Goal: Task Accomplishment & Management: Manage account settings

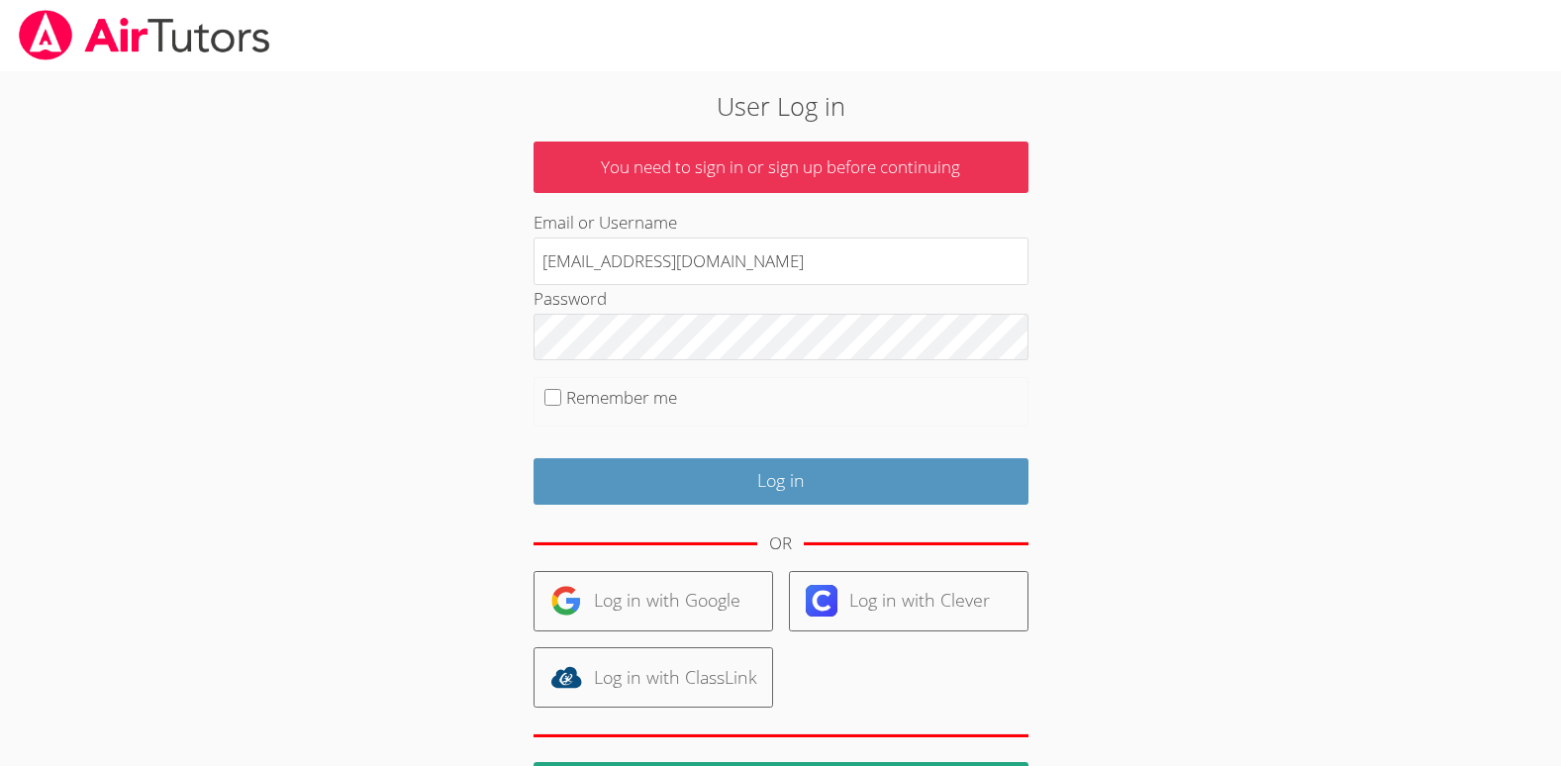
type input "[EMAIL_ADDRESS][DOMAIN_NAME]"
click at [554, 391] on input "Remember me" at bounding box center [552, 397] width 17 height 17
checkbox input "true"
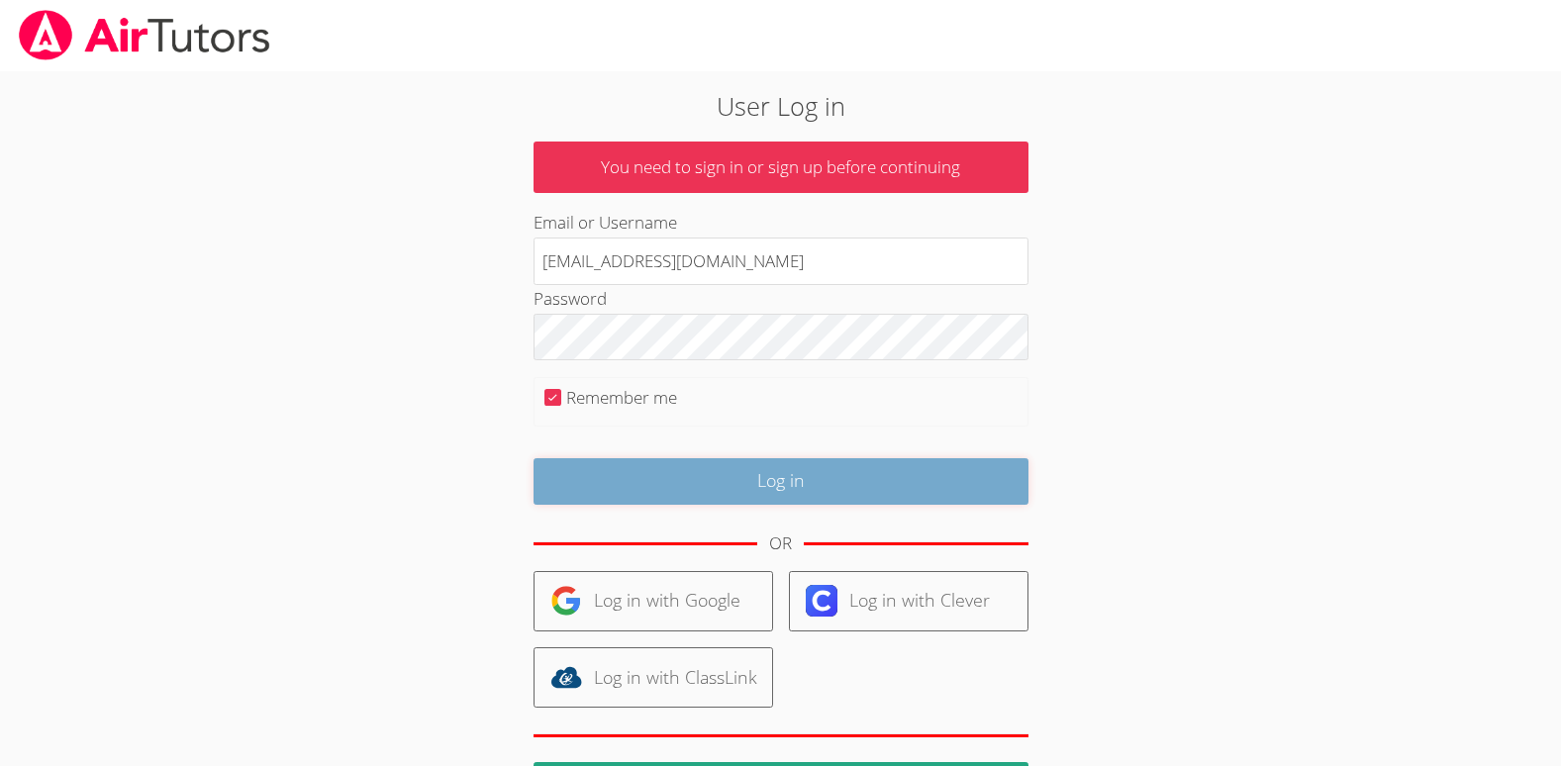
click at [718, 478] on input "Log in" at bounding box center [780, 481] width 495 height 47
click at [723, 480] on input "Log in" at bounding box center [780, 481] width 495 height 47
click at [693, 480] on input "Log in" at bounding box center [780, 481] width 495 height 47
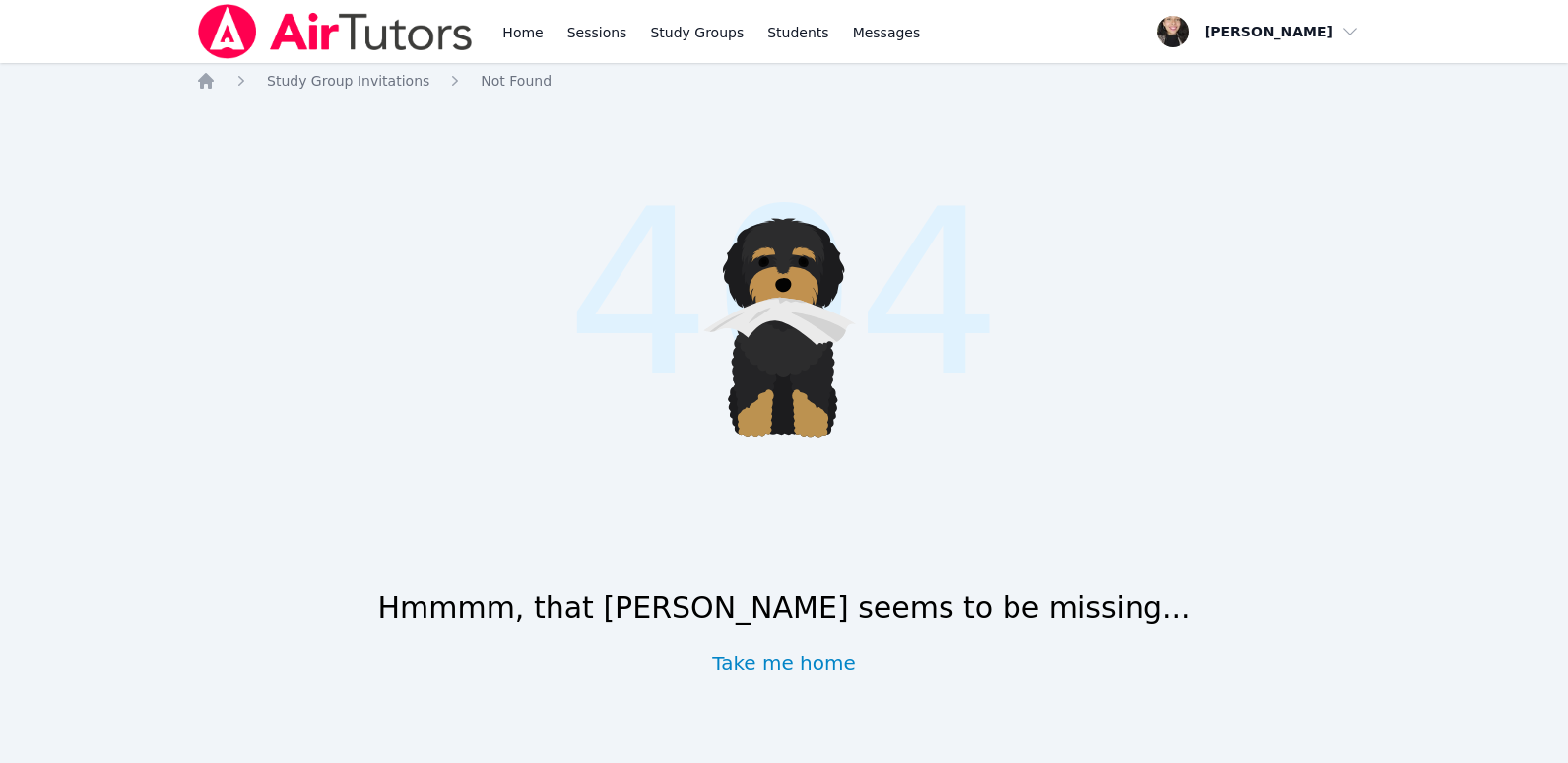
click at [368, 29] on img at bounding box center [336, 31] width 279 height 55
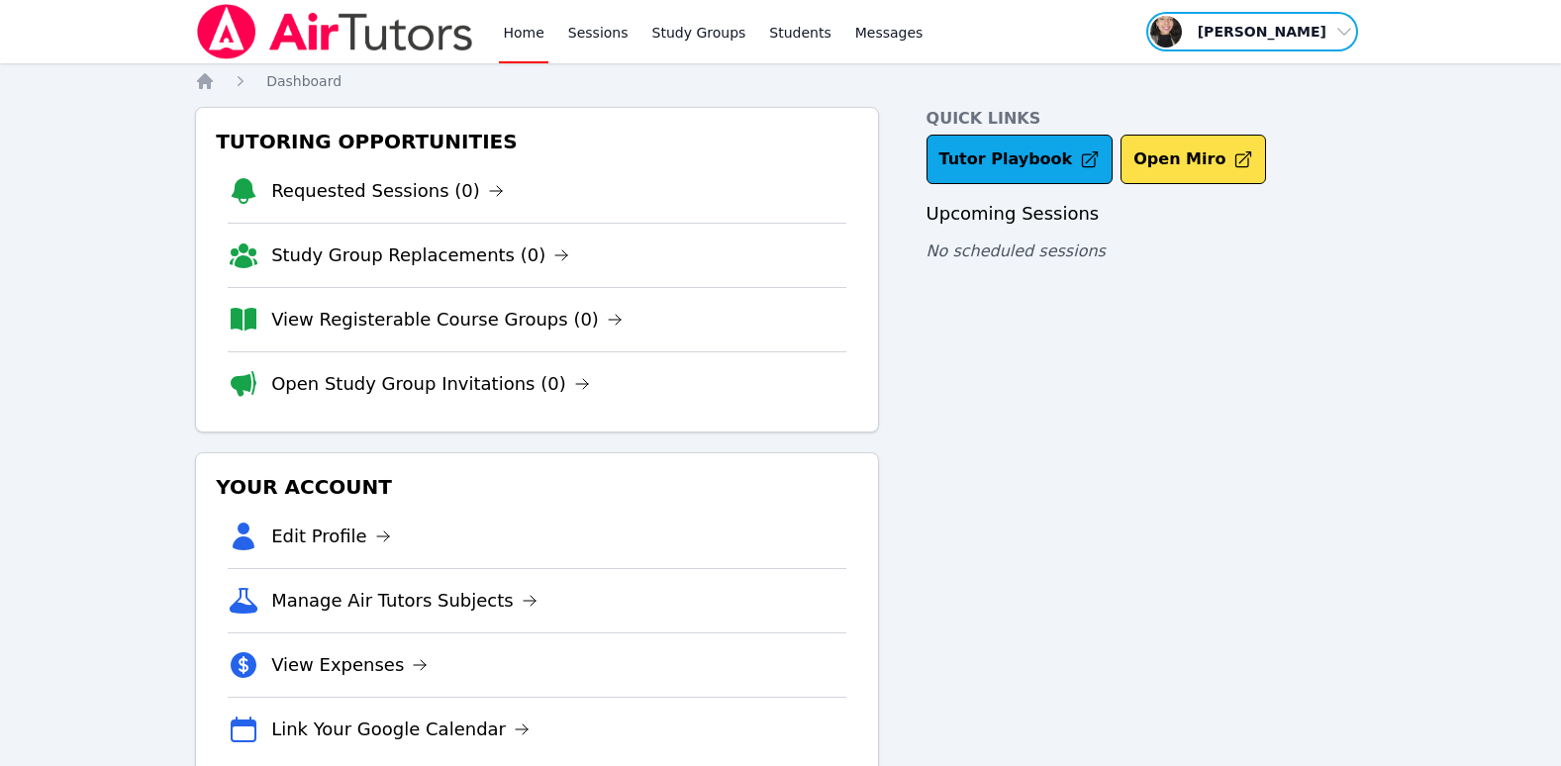
click at [1286, 31] on span "button" at bounding box center [1252, 32] width 216 height 44
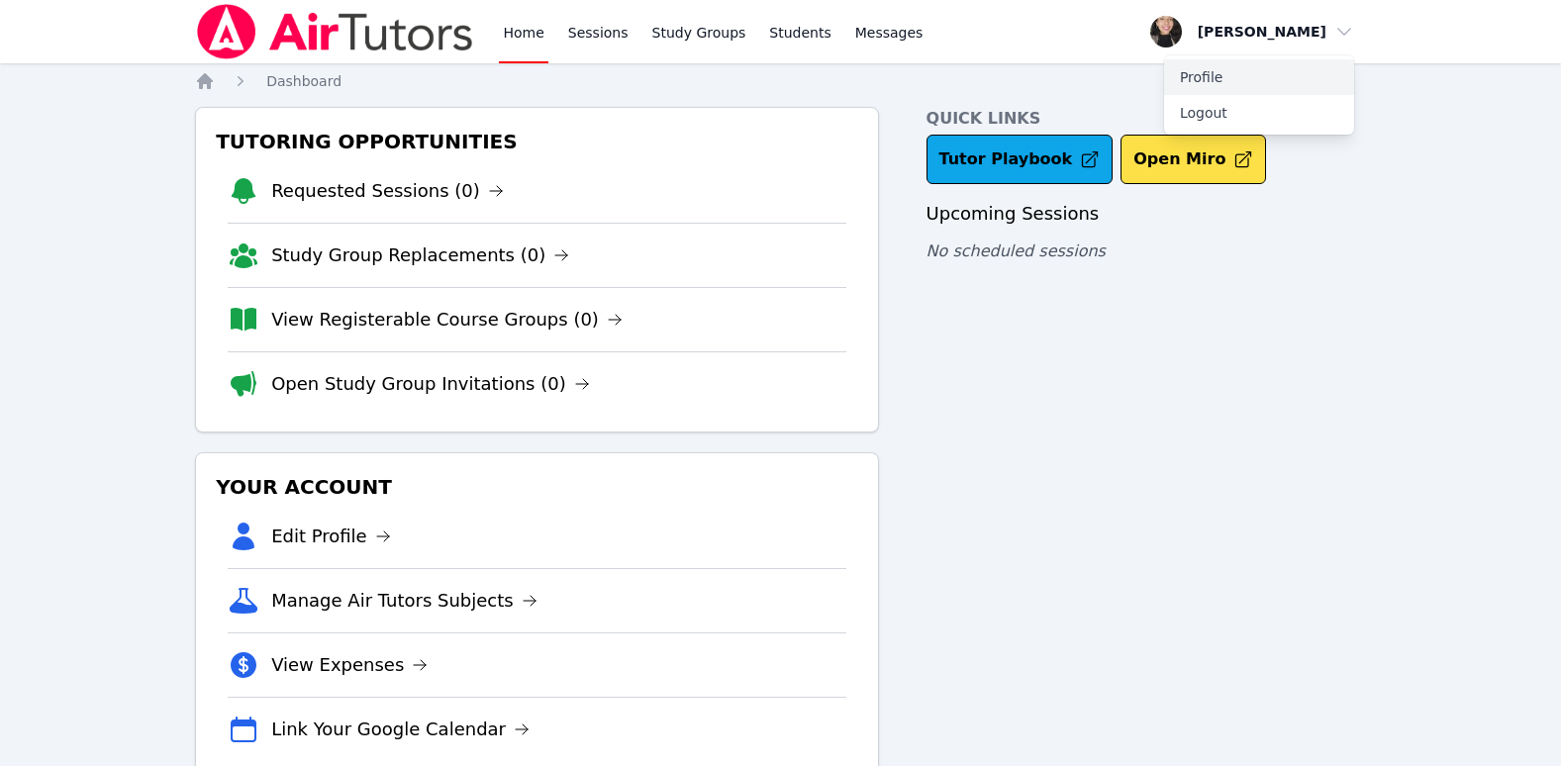
click at [1233, 74] on link "Profile" at bounding box center [1259, 77] width 190 height 36
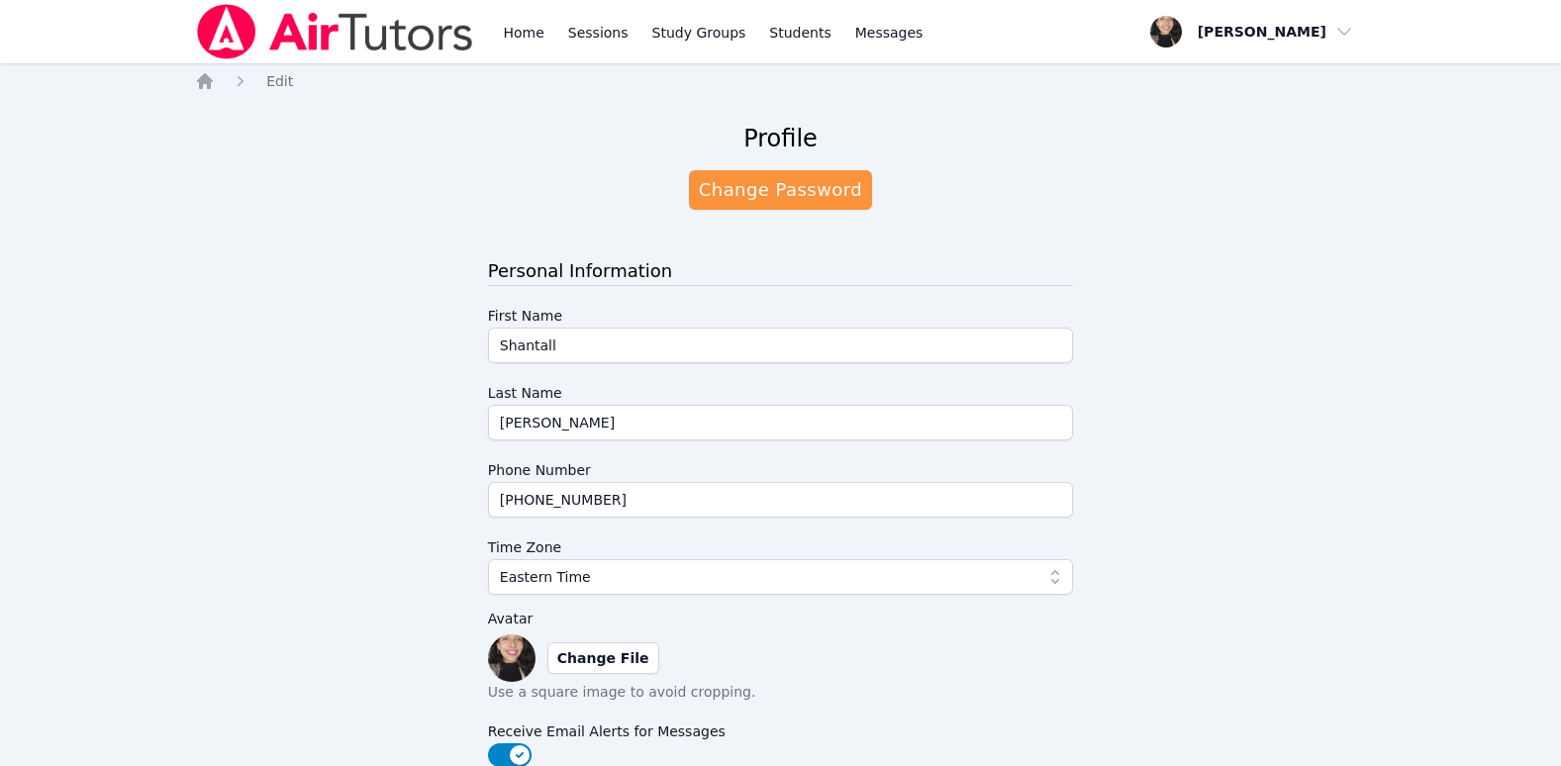
scroll to position [41, 0]
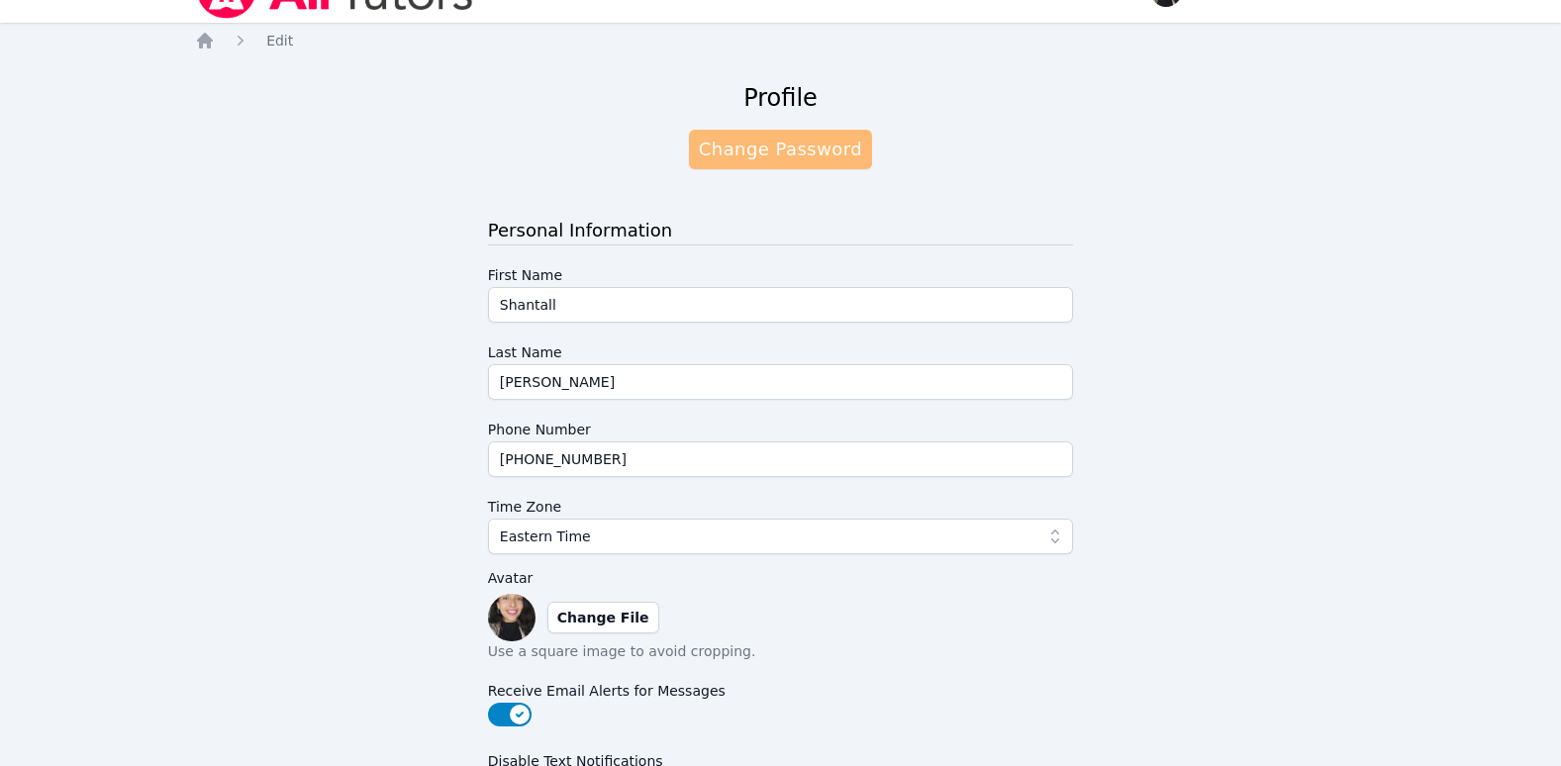
click at [802, 155] on link "Change Password" at bounding box center [780, 150] width 183 height 40
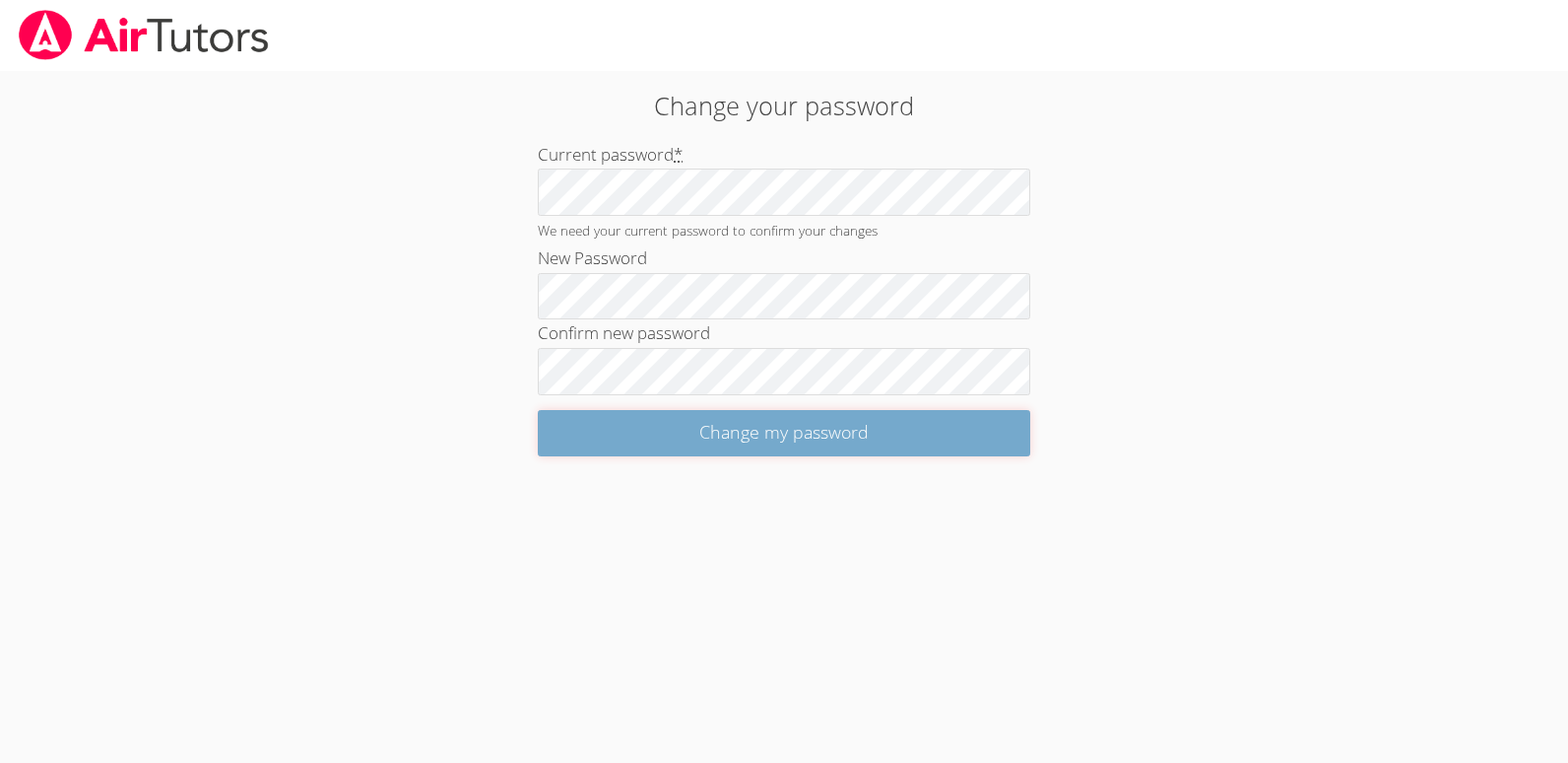
click at [778, 436] on input "Change my password" at bounding box center [784, 433] width 493 height 47
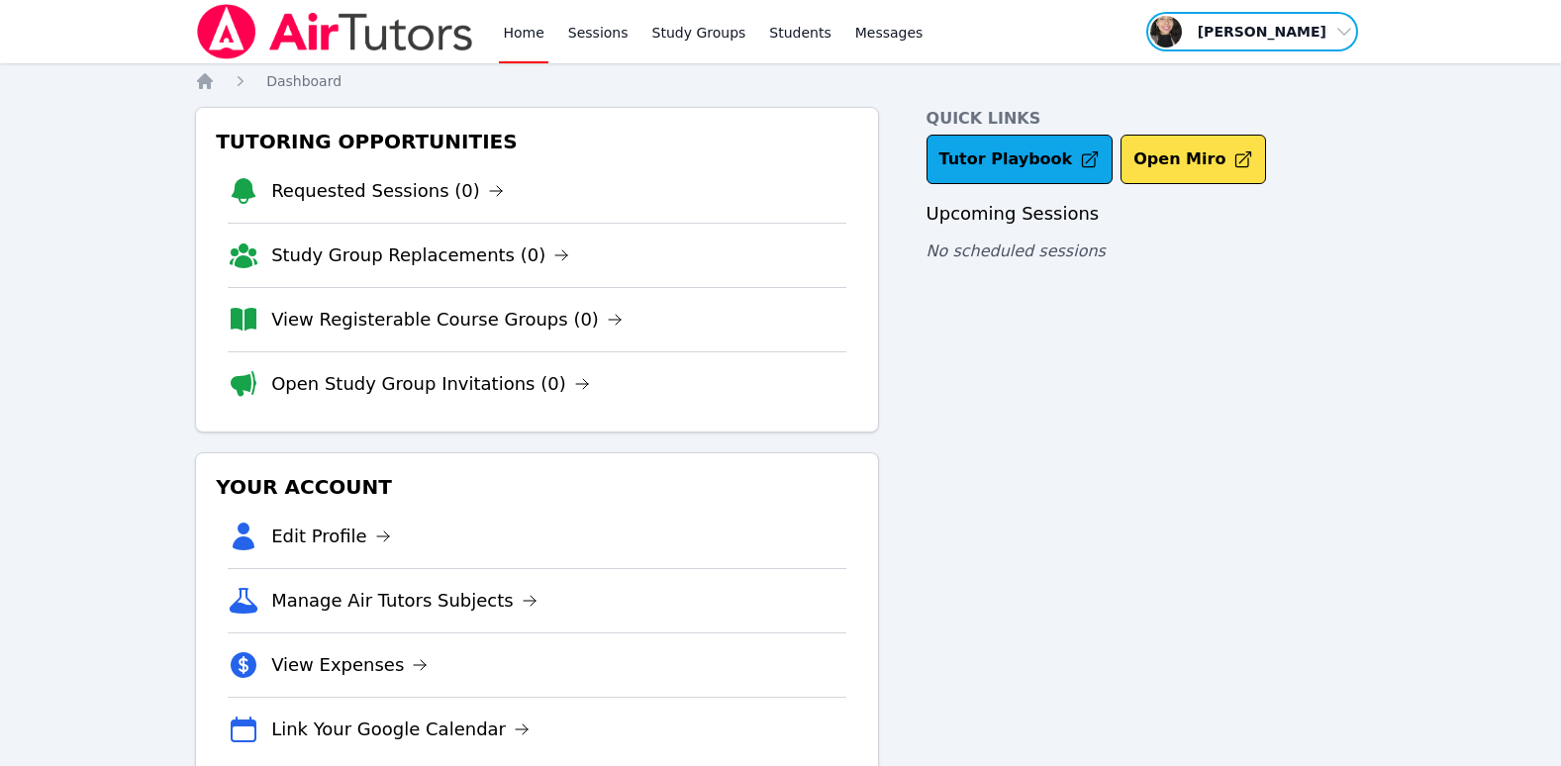
click at [1271, 38] on span "button" at bounding box center [1252, 32] width 216 height 44
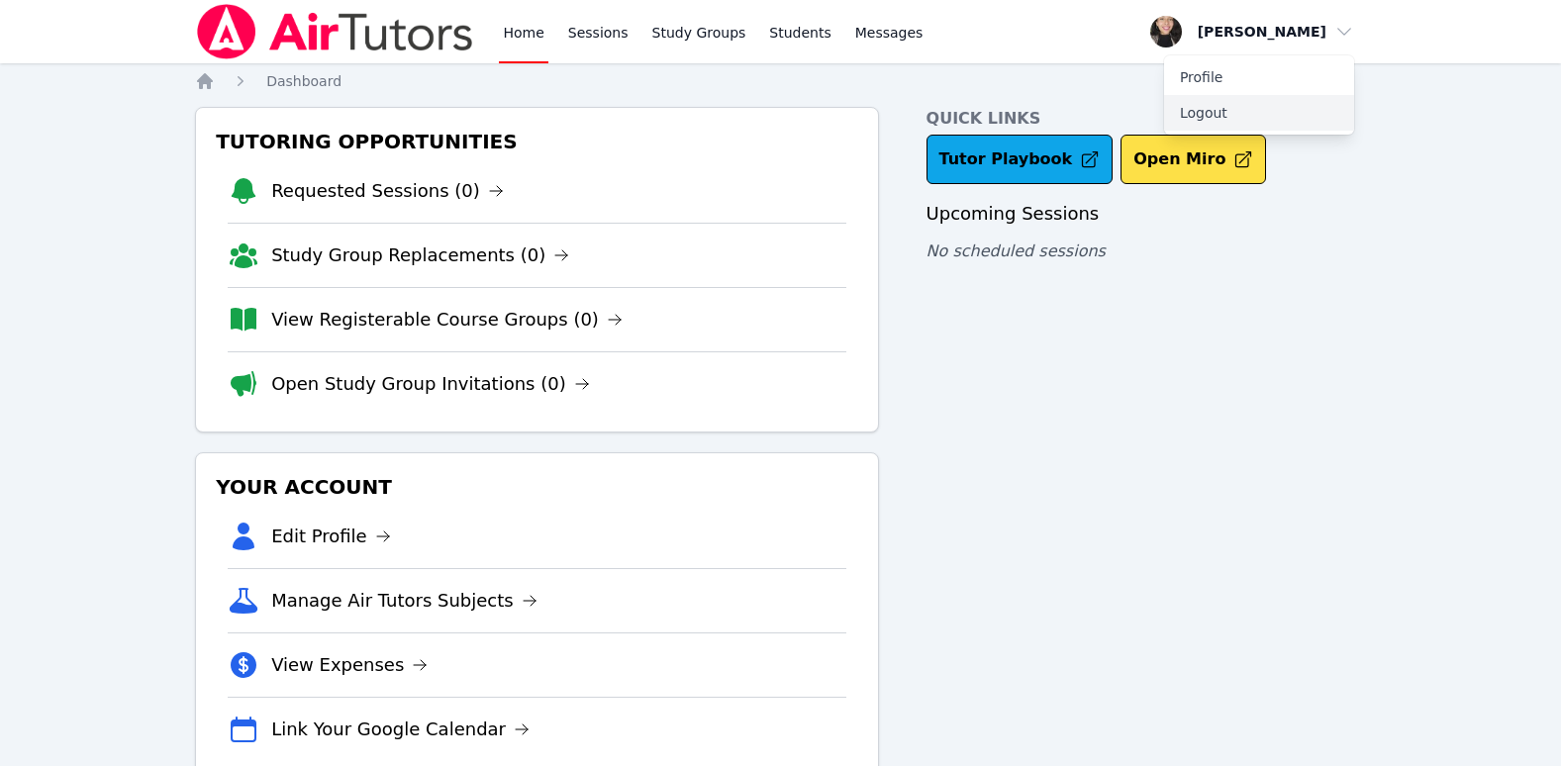
click at [1213, 114] on button "Logout" at bounding box center [1259, 113] width 190 height 36
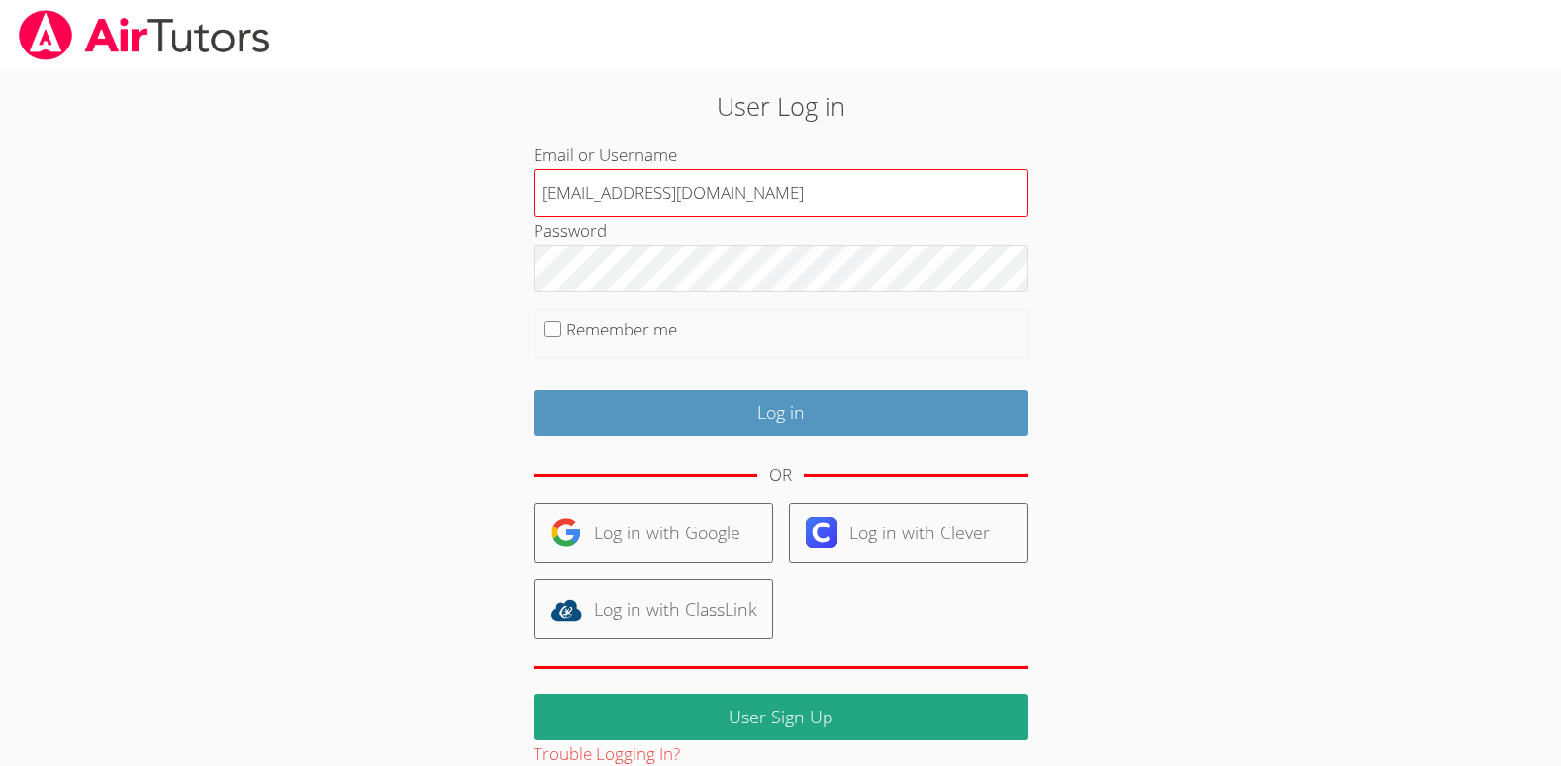
type input "[EMAIL_ADDRESS][DOMAIN_NAME]"
click at [551, 327] on input "Remember me" at bounding box center [552, 329] width 17 height 17
checkbox input "true"
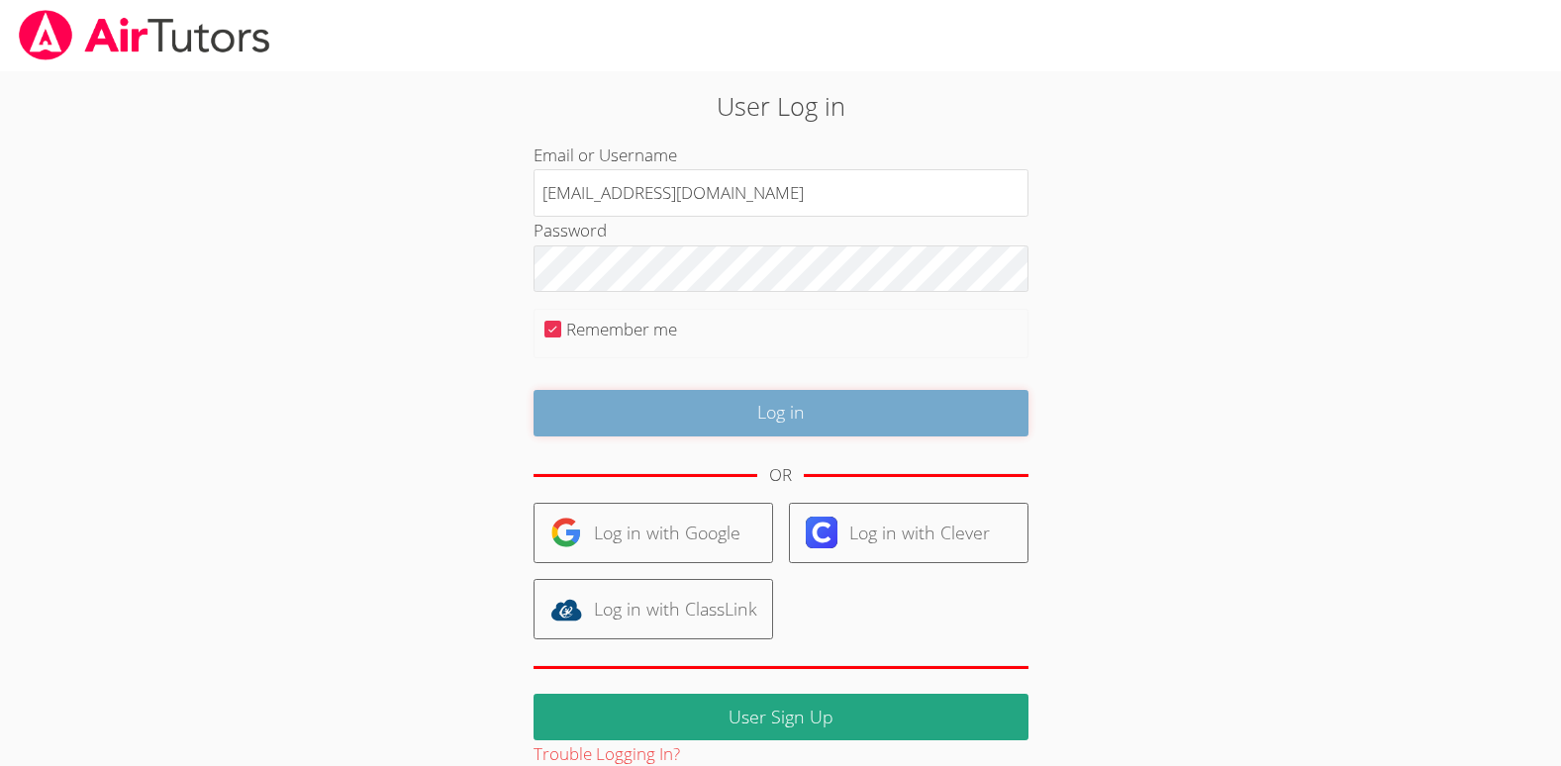
click at [794, 394] on input "Log in" at bounding box center [780, 413] width 495 height 47
